Goal: Transaction & Acquisition: Purchase product/service

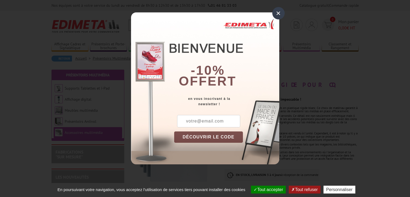
click at [280, 12] on div "×" at bounding box center [278, 13] width 12 height 12
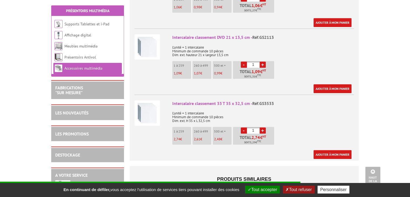
scroll to position [350, 0]
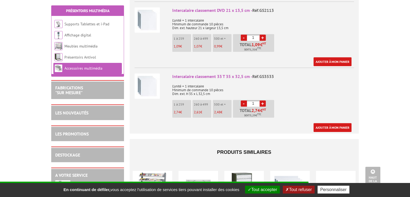
drag, startPoint x: 254, startPoint y: 94, endPoint x: 250, endPoint y: 94, distance: 4.9
click at [250, 100] on input "1" at bounding box center [253, 103] width 13 height 6
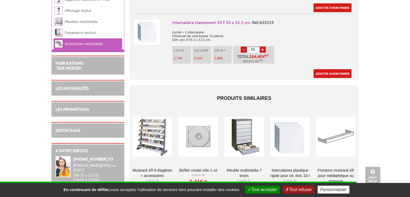
scroll to position [431, 0]
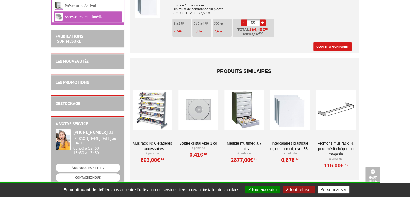
type input "60"
click at [290, 107] on div at bounding box center [290, 109] width 40 height 54
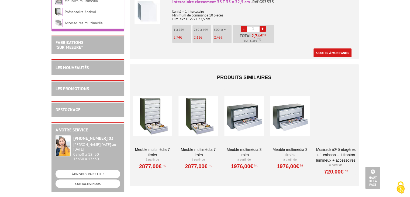
scroll to position [431, 0]
